Goal: Task Accomplishment & Management: Manage account settings

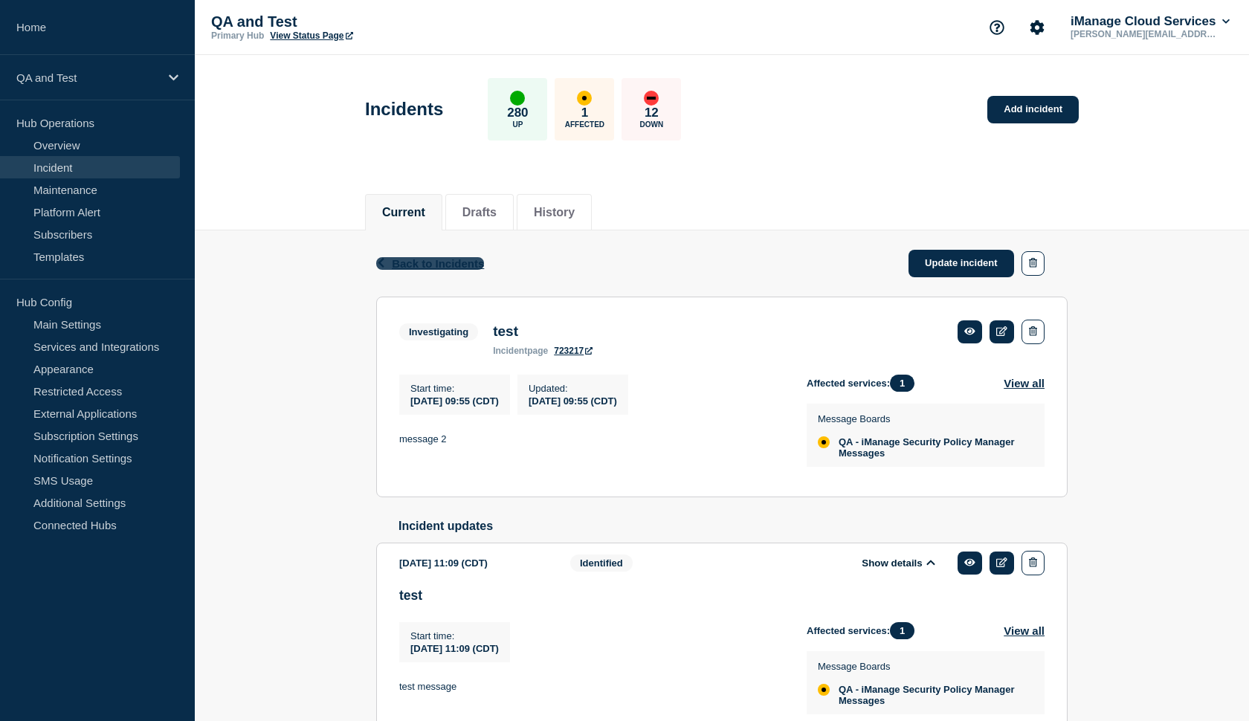
click at [449, 263] on span "Back to Incidents" at bounding box center [438, 263] width 92 height 13
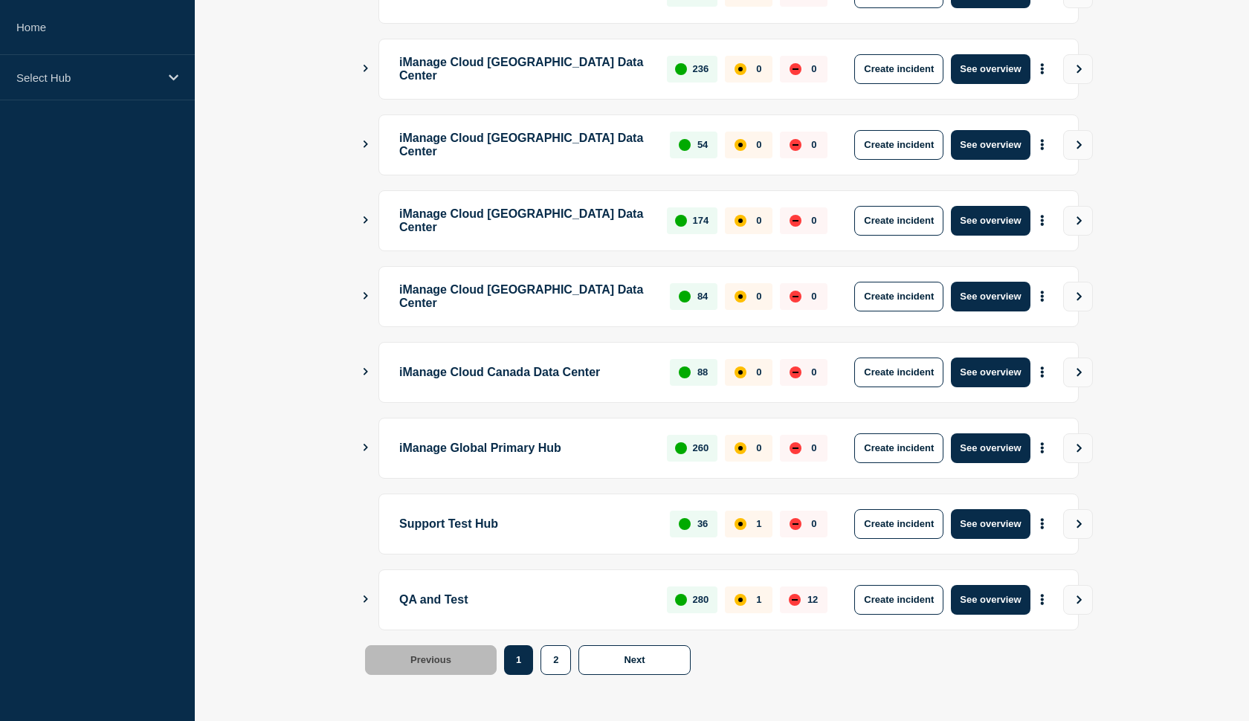
scroll to position [333, 0]
click at [976, 529] on button "See overview" at bounding box center [990, 524] width 79 height 30
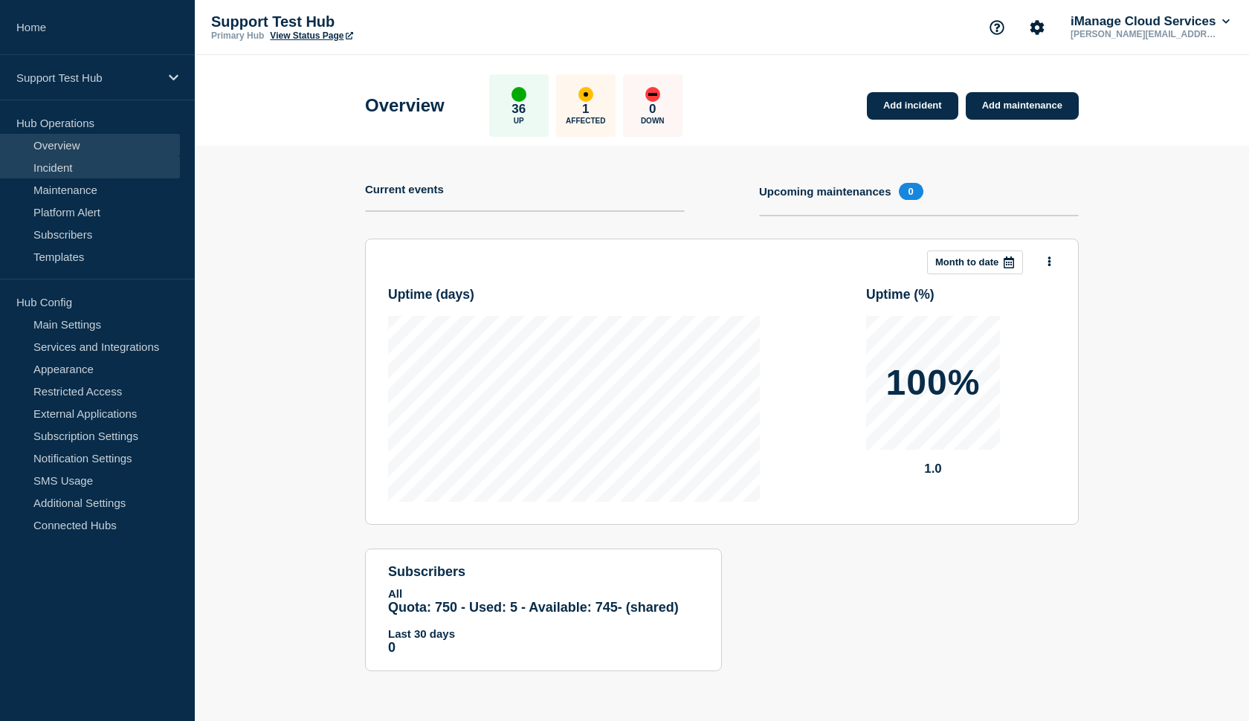
click at [124, 167] on link "Incident" at bounding box center [90, 167] width 180 height 22
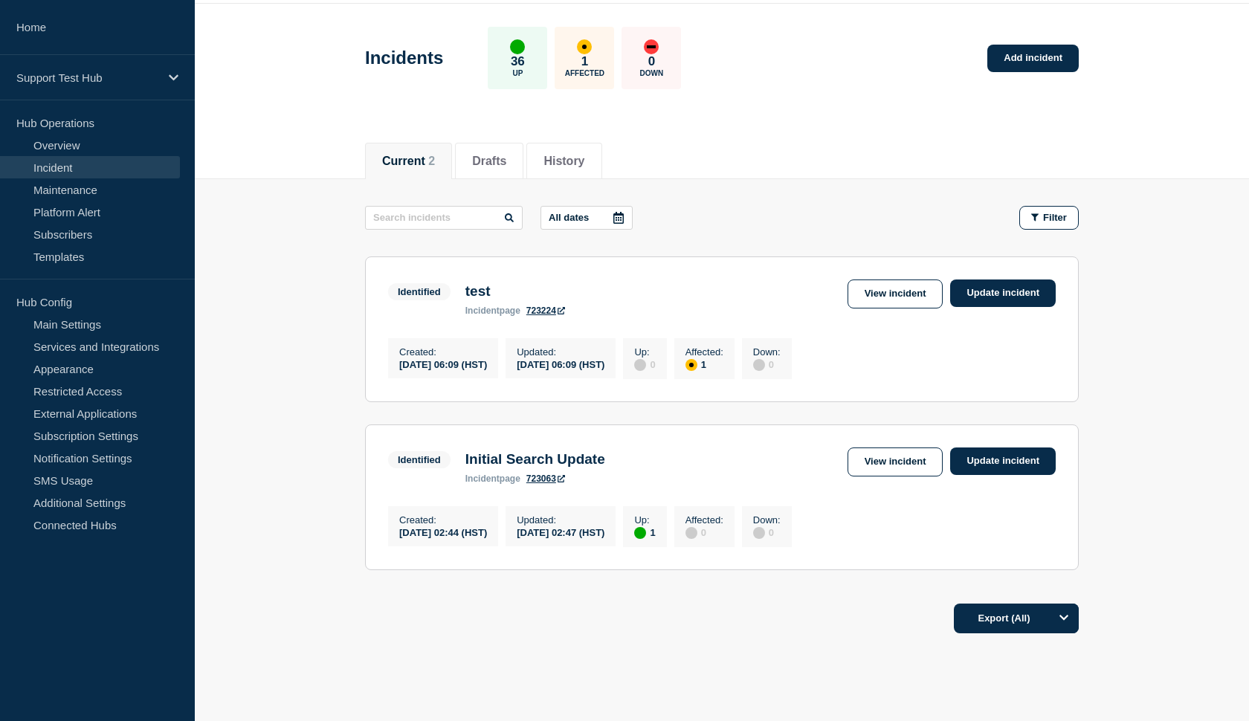
scroll to position [75, 0]
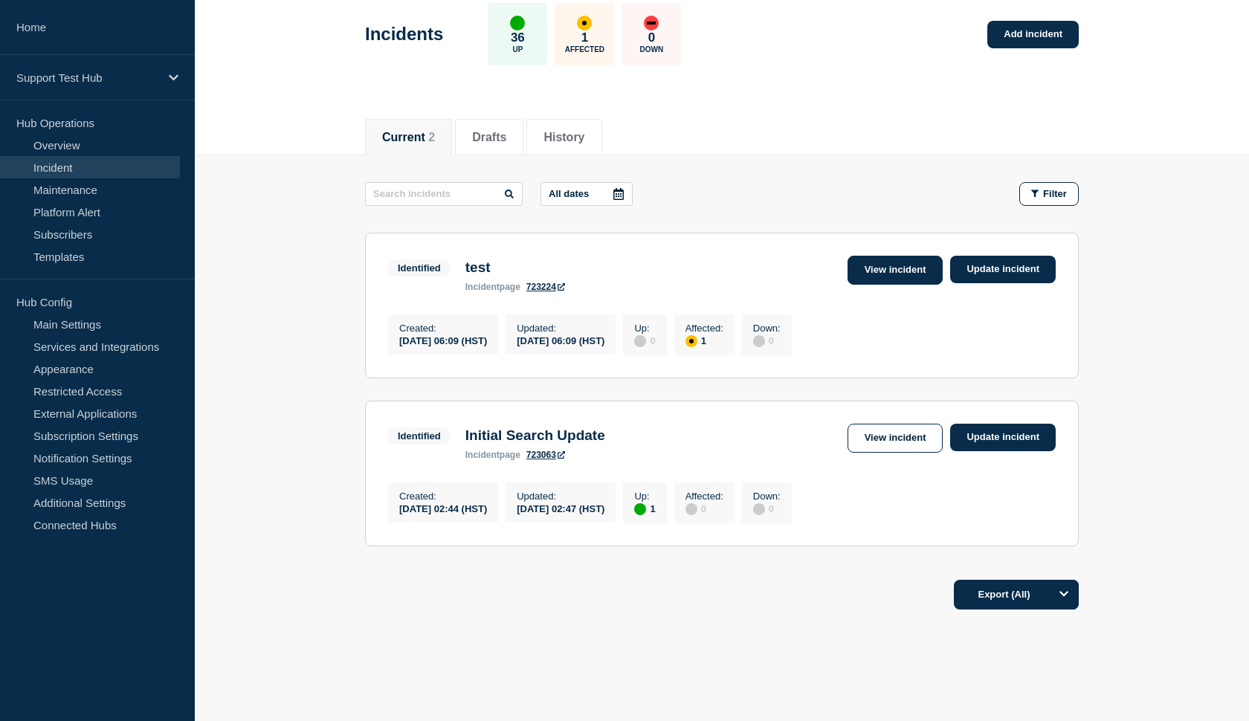
click at [866, 277] on link "View incident" at bounding box center [896, 270] width 96 height 29
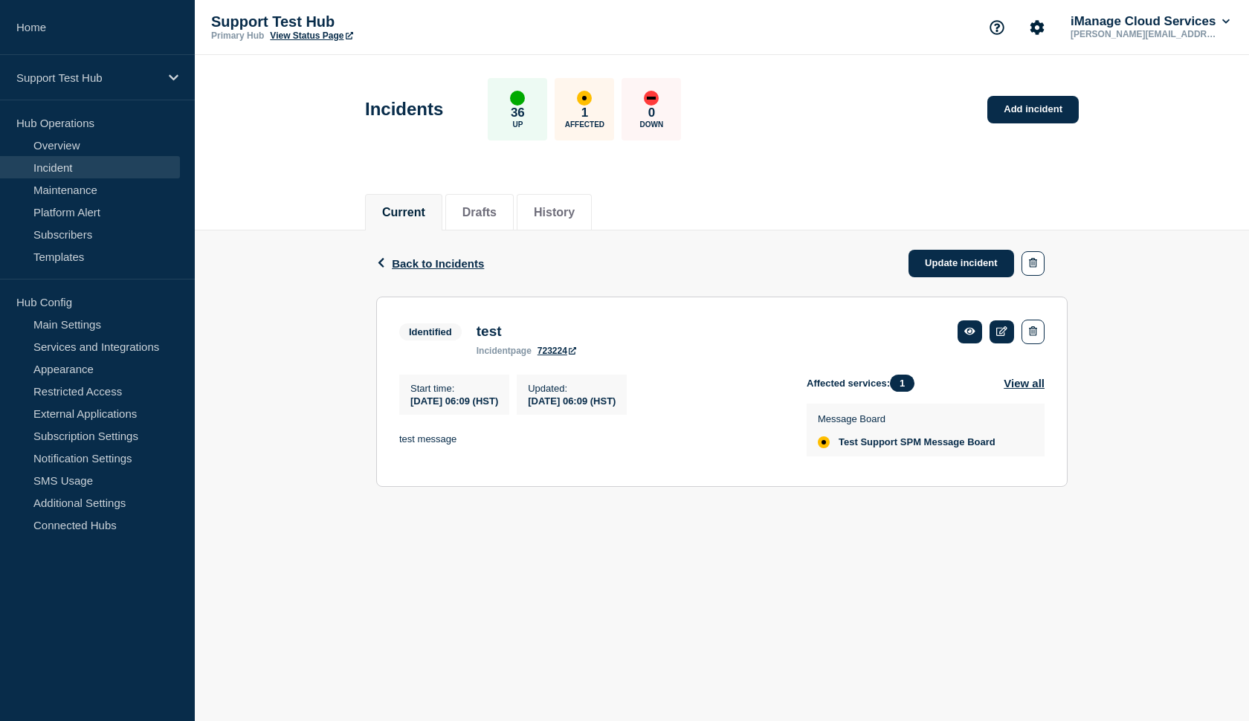
click at [326, 36] on link "View Status Page" at bounding box center [311, 35] width 83 height 10
click at [956, 265] on link "Update incident" at bounding box center [962, 264] width 106 height 28
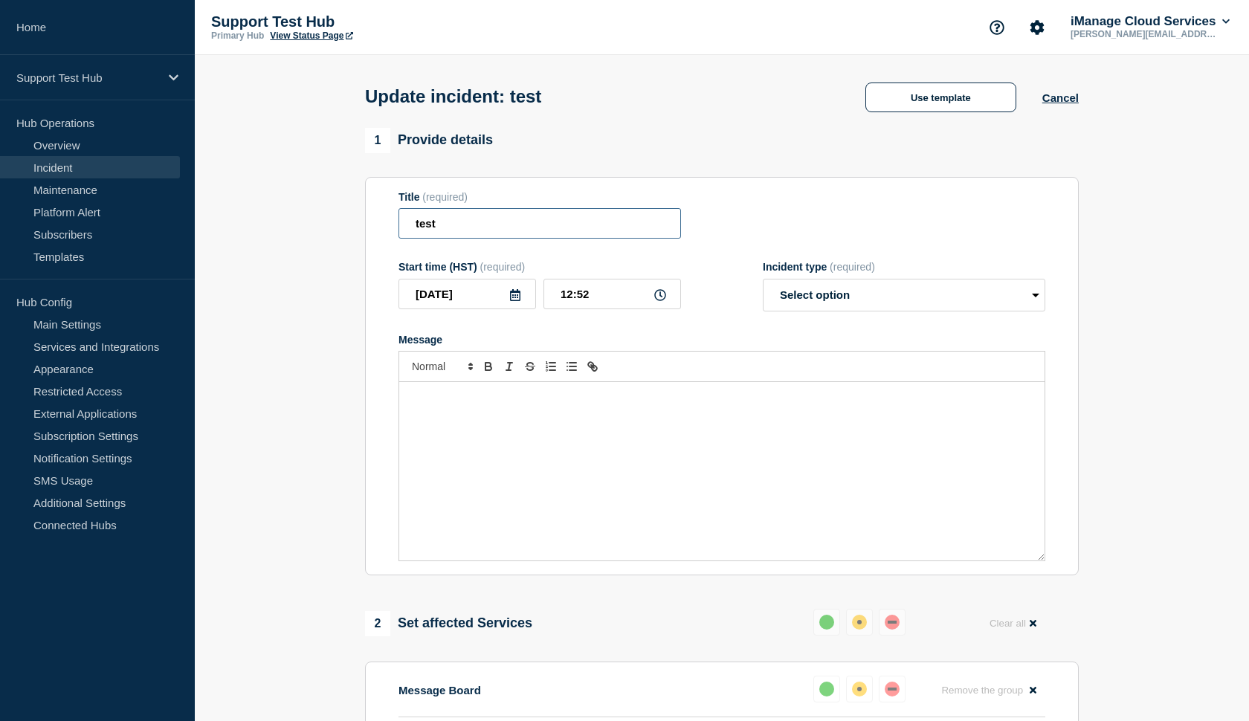
click at [479, 239] on input "test" at bounding box center [540, 223] width 283 height 30
type input "test2"
select select "identified"
click at [648, 405] on p "Message" at bounding box center [721, 397] width 623 height 13
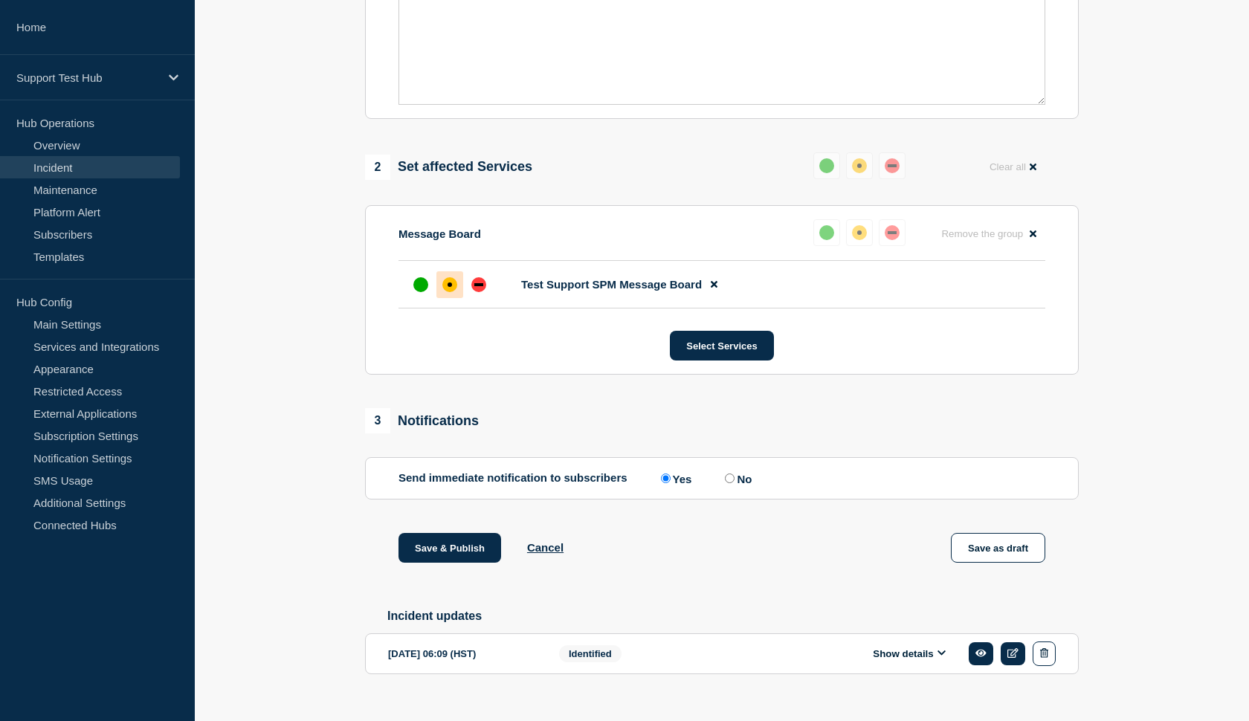
scroll to position [460, 0]
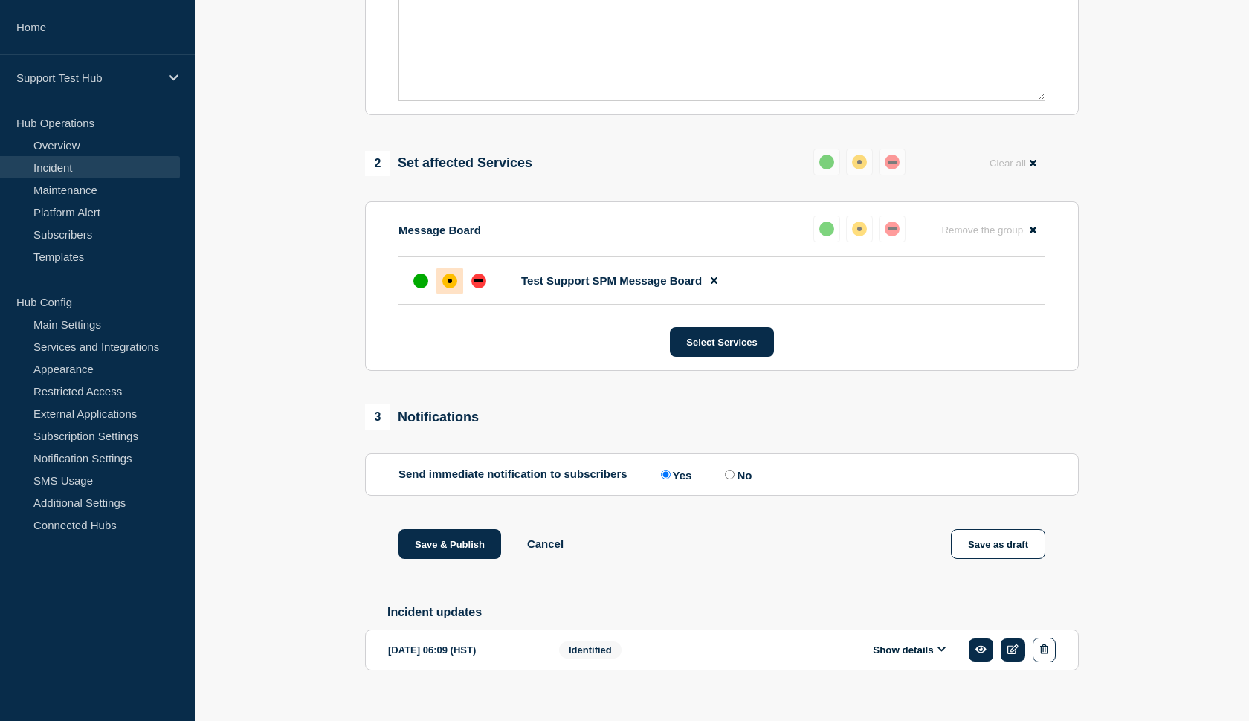
click at [725, 480] on input "No" at bounding box center [730, 475] width 10 height 10
radio input "true"
radio input "false"
click at [438, 556] on button "Save & Publish" at bounding box center [450, 544] width 103 height 30
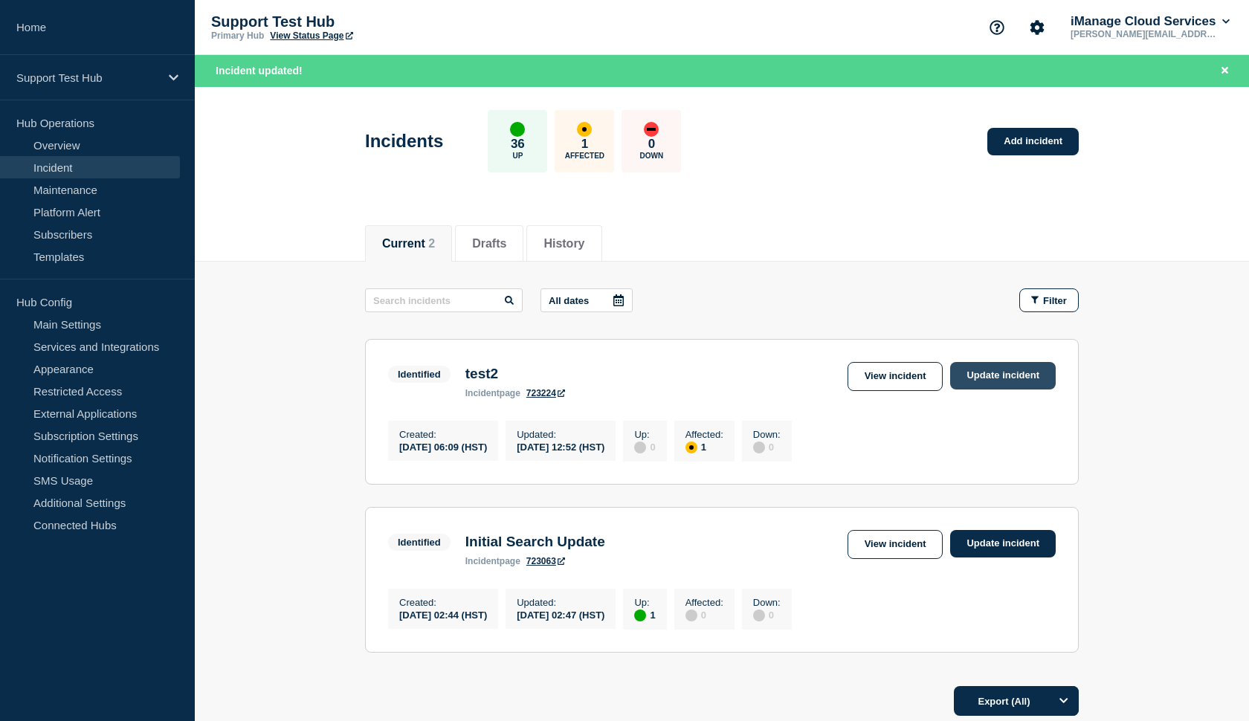
click at [995, 376] on link "Update incident" at bounding box center [1003, 376] width 106 height 28
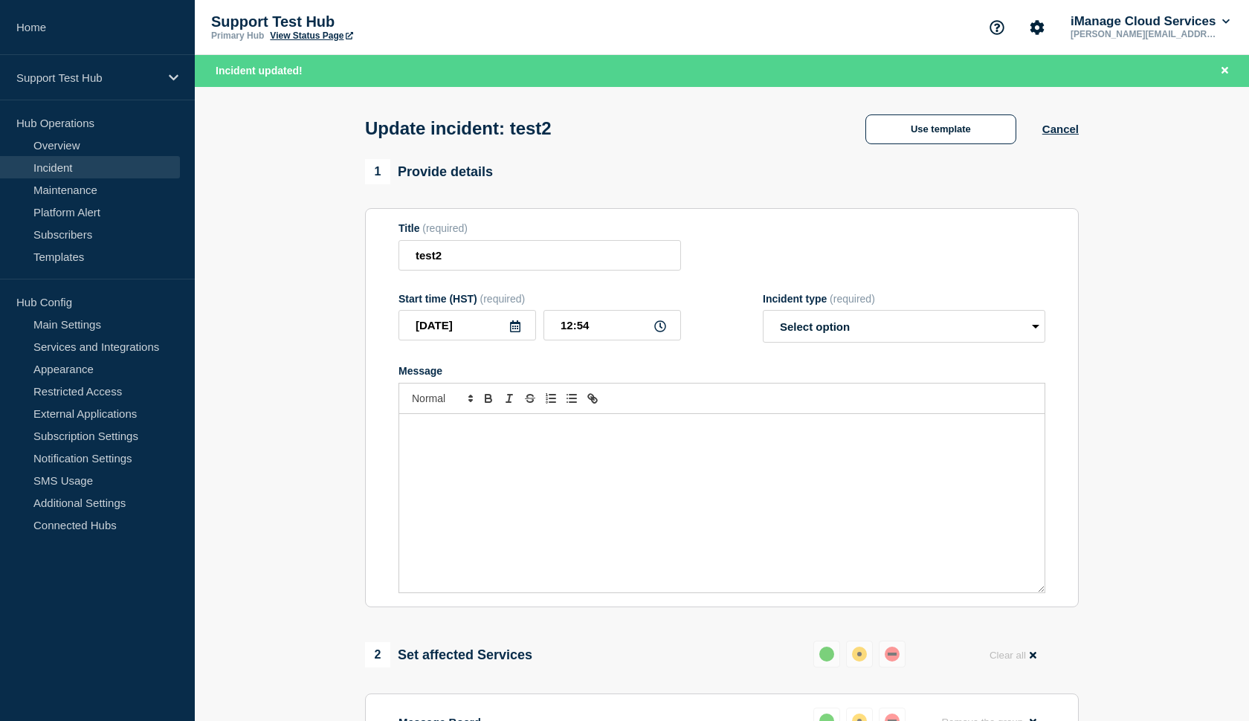
click at [601, 283] on form "Title (required) test2 Start time (HST) (required) [DATE] 12:54 Incident type (…" at bounding box center [722, 407] width 647 height 371
click at [535, 264] on input "test2" at bounding box center [540, 255] width 283 height 30
type input "test3"
click at [1057, 134] on button "Cancel" at bounding box center [1061, 129] width 36 height 13
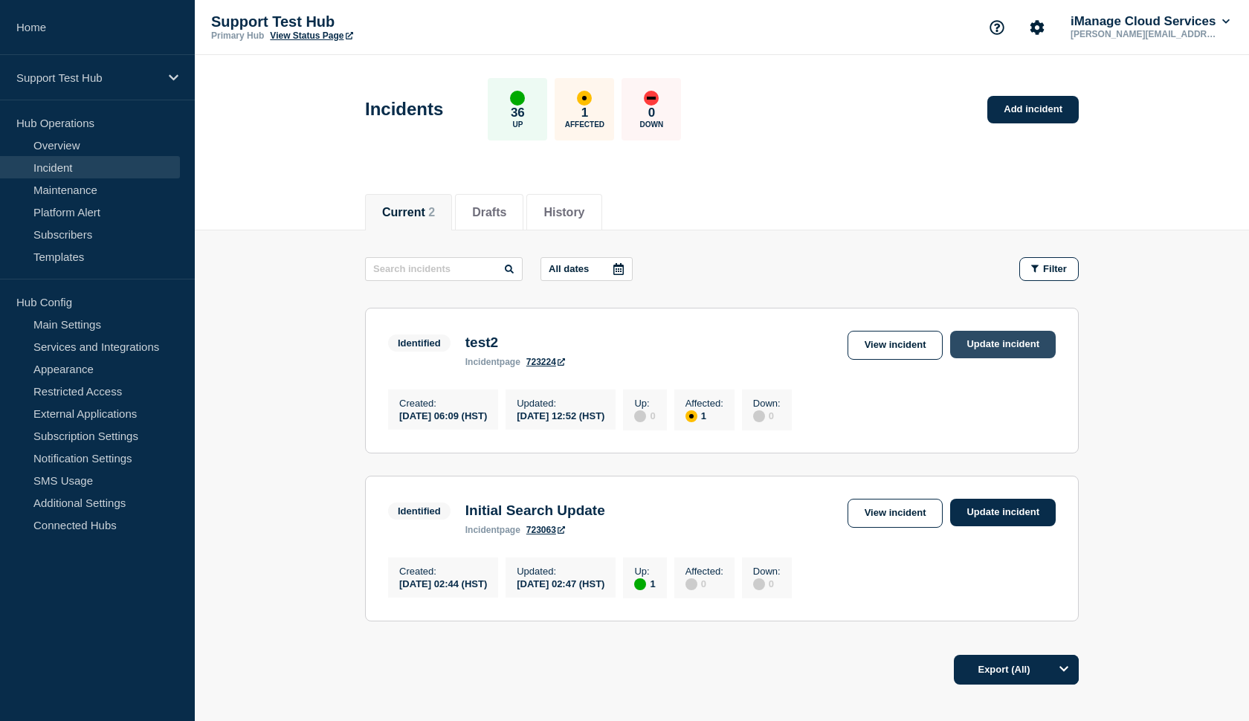
click at [998, 346] on link "Update incident" at bounding box center [1003, 345] width 106 height 28
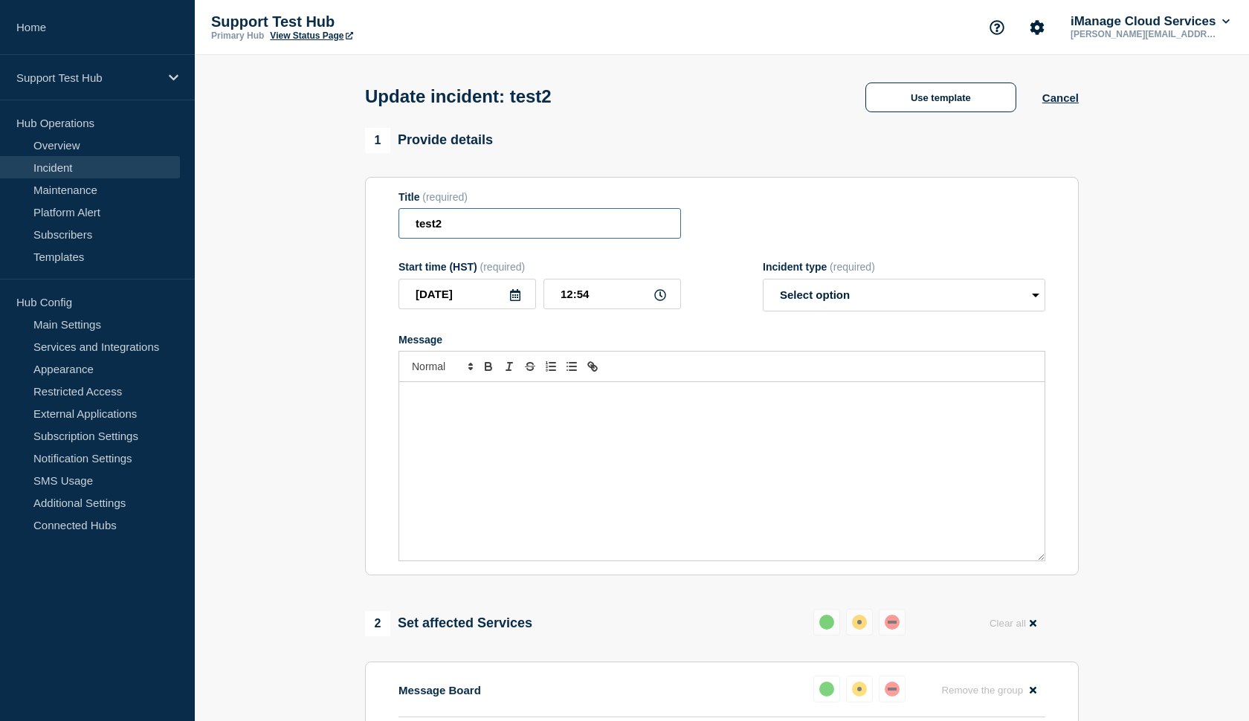
click at [503, 239] on input "test2" at bounding box center [540, 223] width 283 height 30
type input "test3"
select select "investigating"
click at [599, 435] on div "Message" at bounding box center [721, 471] width 645 height 178
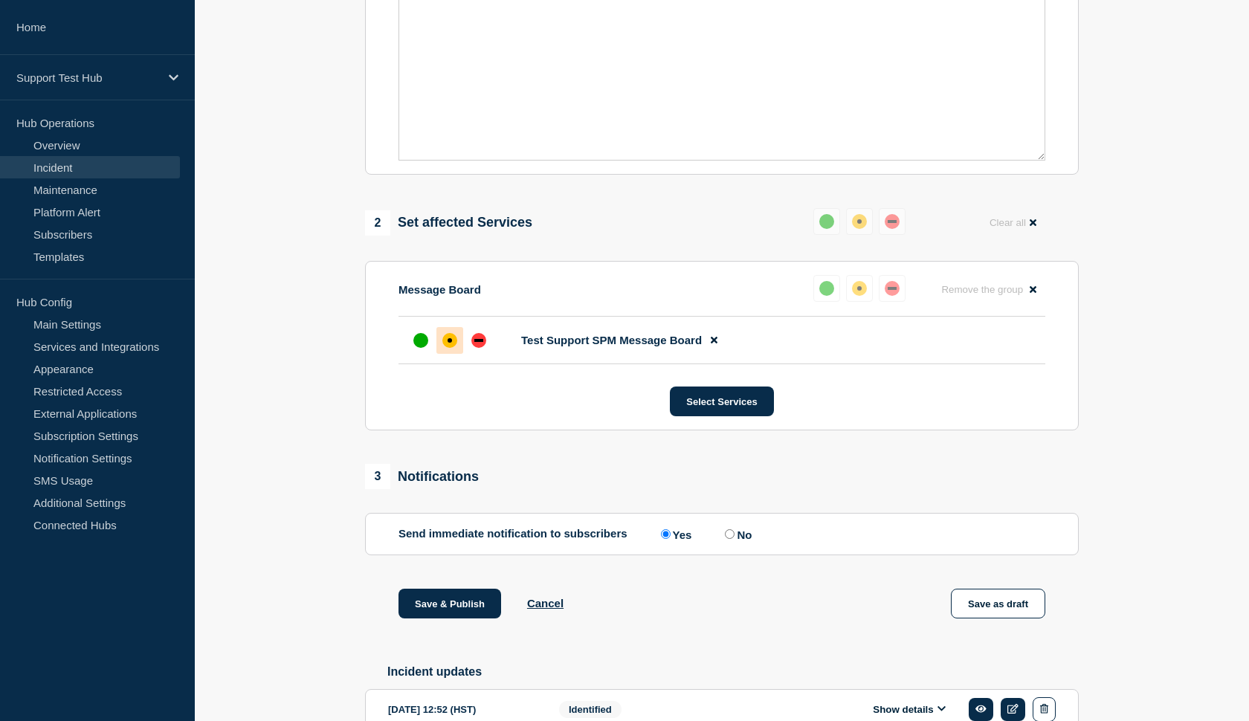
scroll to position [402, 0]
click at [725, 538] on input "No" at bounding box center [730, 534] width 10 height 10
radio input "true"
radio input "false"
click at [428, 616] on button "Save & Publish" at bounding box center [450, 603] width 103 height 30
